Goal: Transaction & Acquisition: Purchase product/service

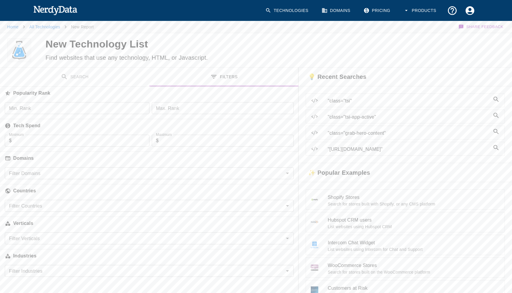
click at [359, 118] on span ""class="tsi-app-active"" at bounding box center [408, 117] width 162 height 7
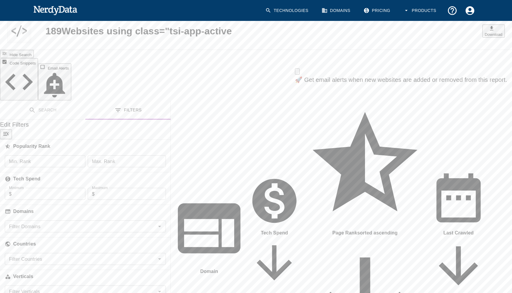
scroll to position [35, 0]
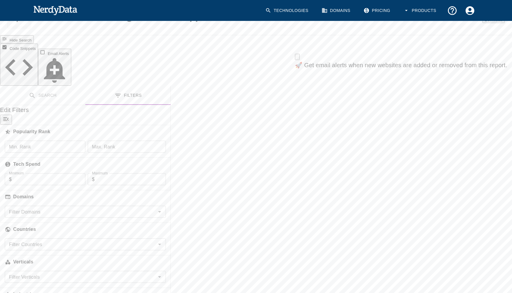
click at [303, 64] on icon "Close" at bounding box center [301, 62] width 4 height 4
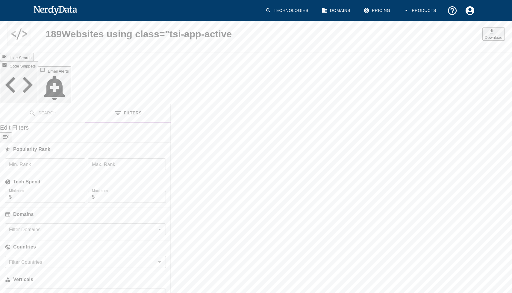
scroll to position [0, 0]
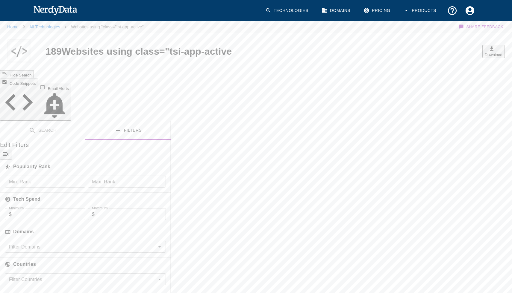
click at [482, 54] on button "Download" at bounding box center [493, 51] width 22 height 13
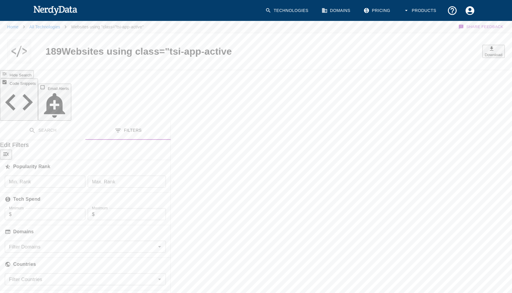
click at [482, 53] on button "Download" at bounding box center [493, 51] width 22 height 13
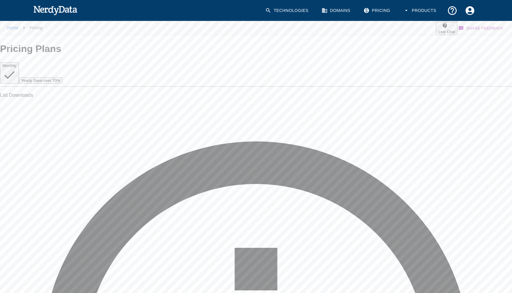
click at [63, 84] on button "Yearly Save over 70%" at bounding box center [41, 80] width 44 height 6
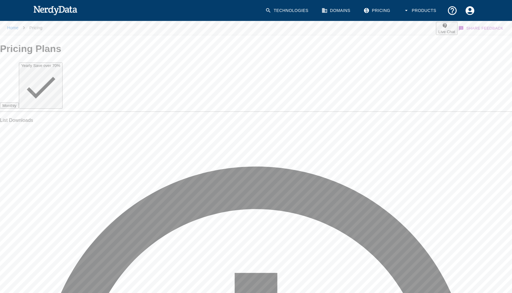
click at [19, 103] on button "Monthly" at bounding box center [9, 106] width 19 height 6
